Goal: Task Accomplishment & Management: Use online tool/utility

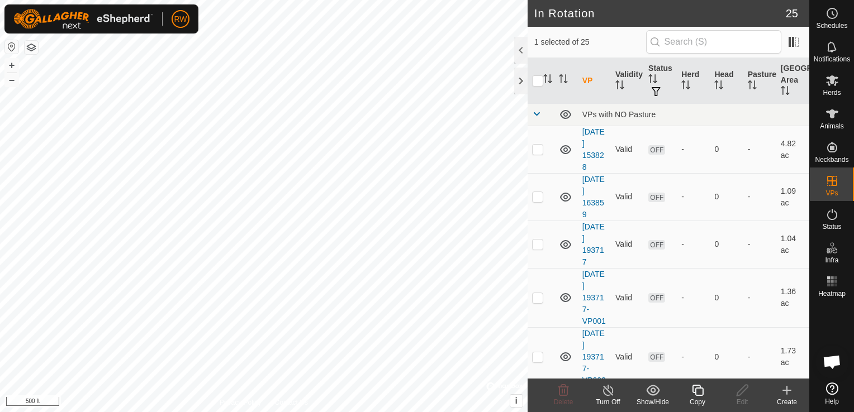
checkbox input "false"
checkbox input "true"
click at [823, 91] on span "Herds" at bounding box center [831, 92] width 18 height 7
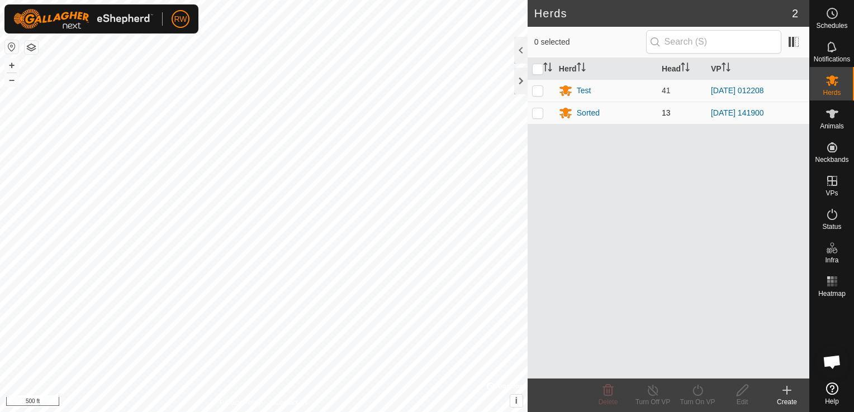
click at [542, 113] on p-checkbox at bounding box center [537, 112] width 11 height 9
checkbox input "true"
click at [691, 394] on icon at bounding box center [698, 390] width 14 height 13
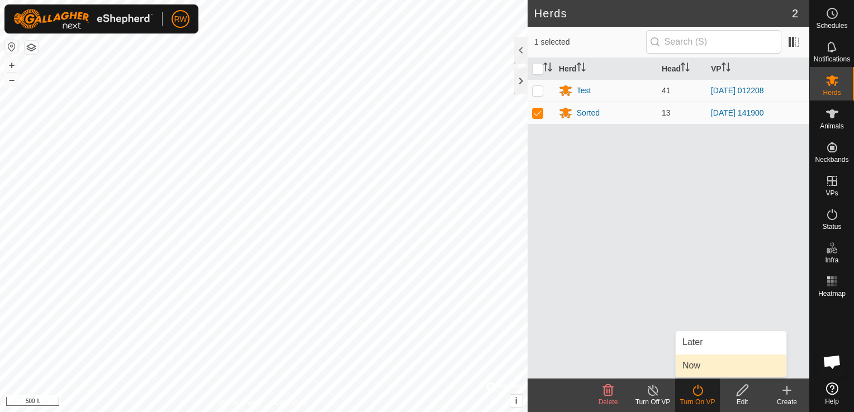
click at [693, 361] on link "Now" at bounding box center [730, 366] width 111 height 22
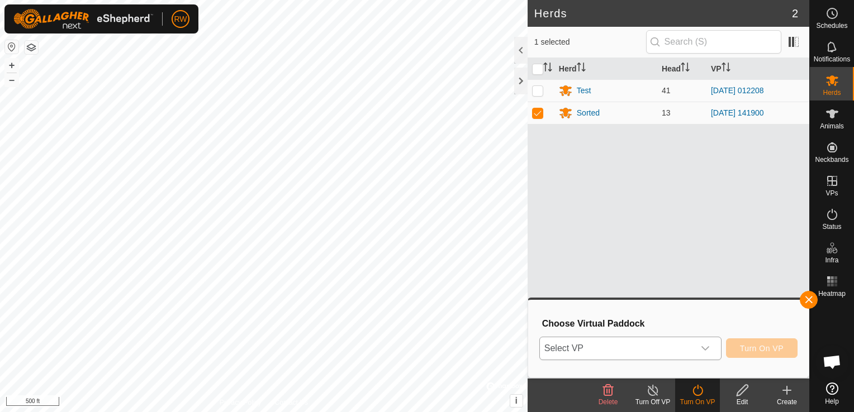
click at [622, 351] on span "Select VP" at bounding box center [617, 348] width 154 height 22
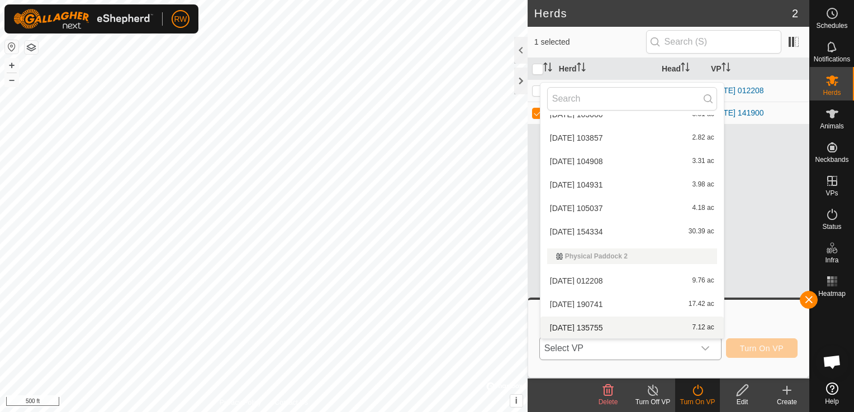
scroll to position [439, 0]
click at [602, 327] on li "[DATE] 135755 7.12 ac" at bounding box center [631, 327] width 183 height 22
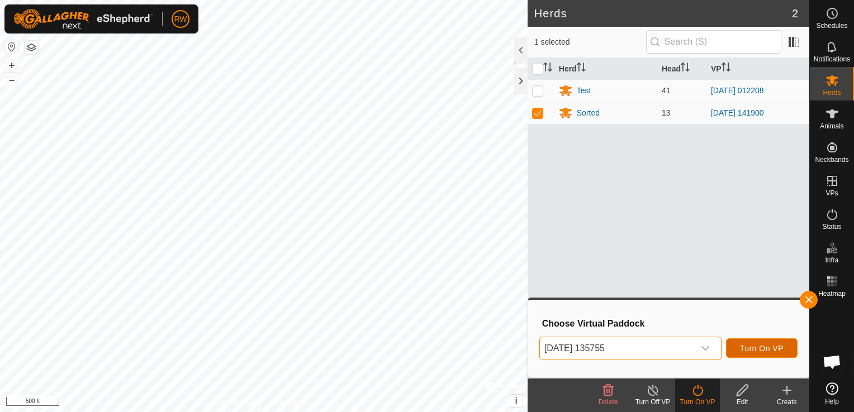
click at [755, 350] on span "Turn On VP" at bounding box center [762, 348] width 44 height 9
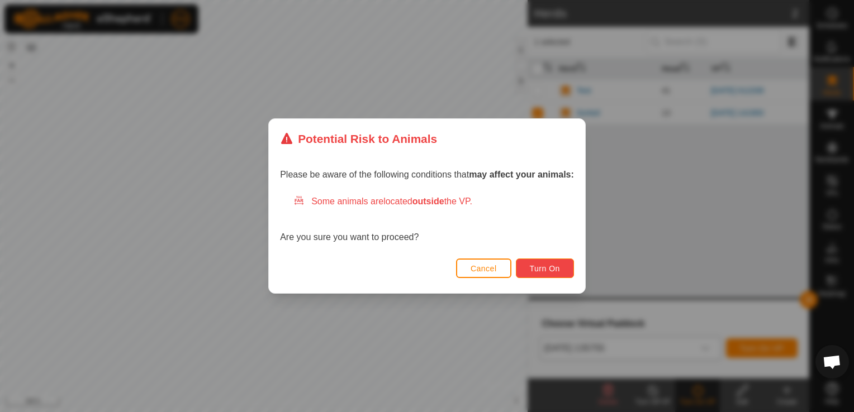
click at [535, 269] on span "Turn On" at bounding box center [545, 268] width 30 height 9
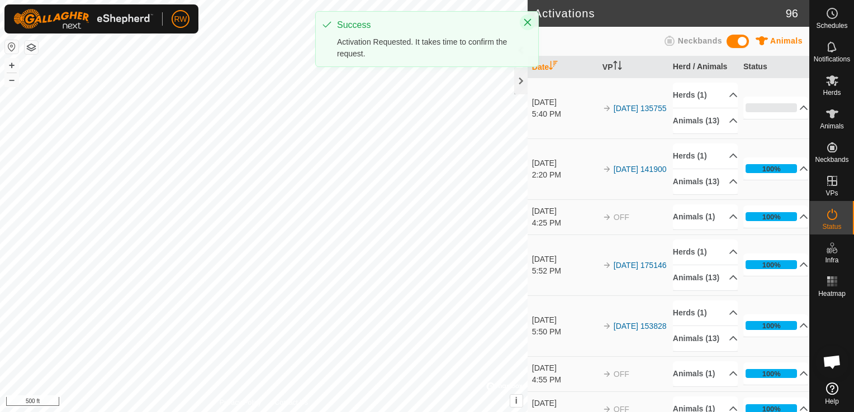
click at [526, 23] on icon "Close" at bounding box center [527, 22] width 9 height 9
